Goal: Check status

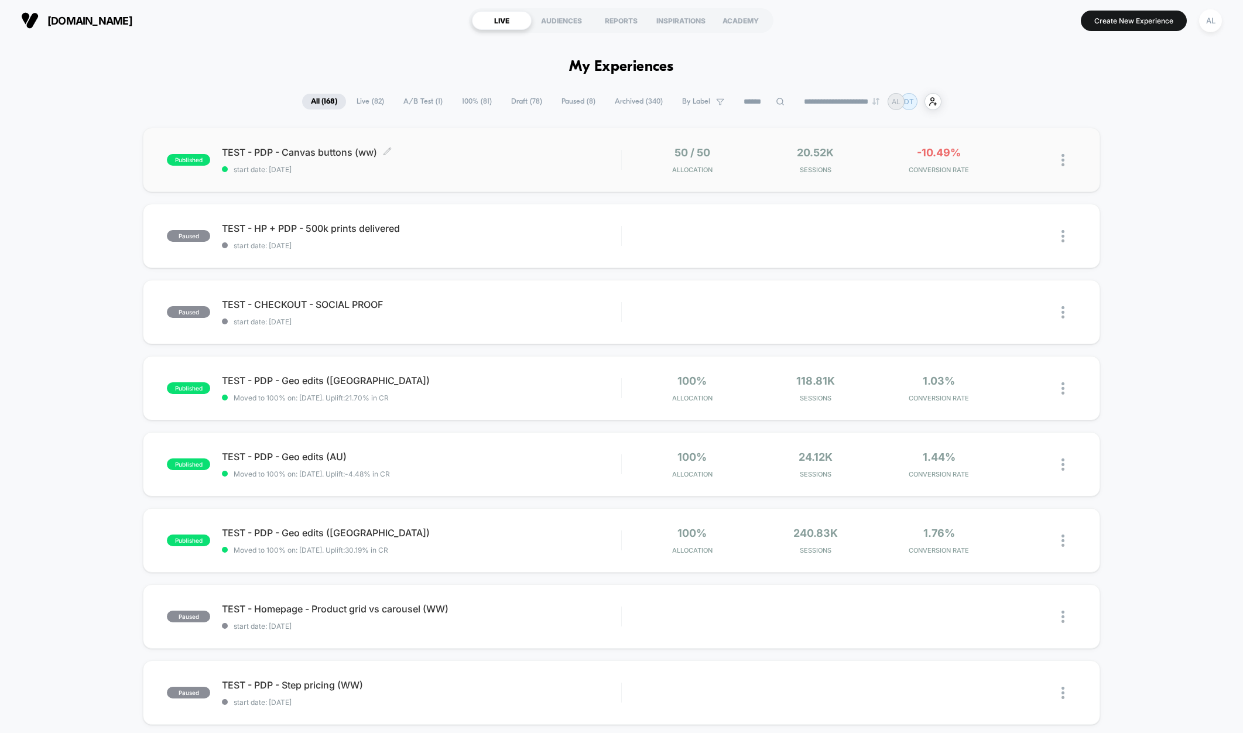
click at [435, 167] on span "start date: [DATE]" at bounding box center [421, 169] width 399 height 9
